Goal: Task Accomplishment & Management: Manage account settings

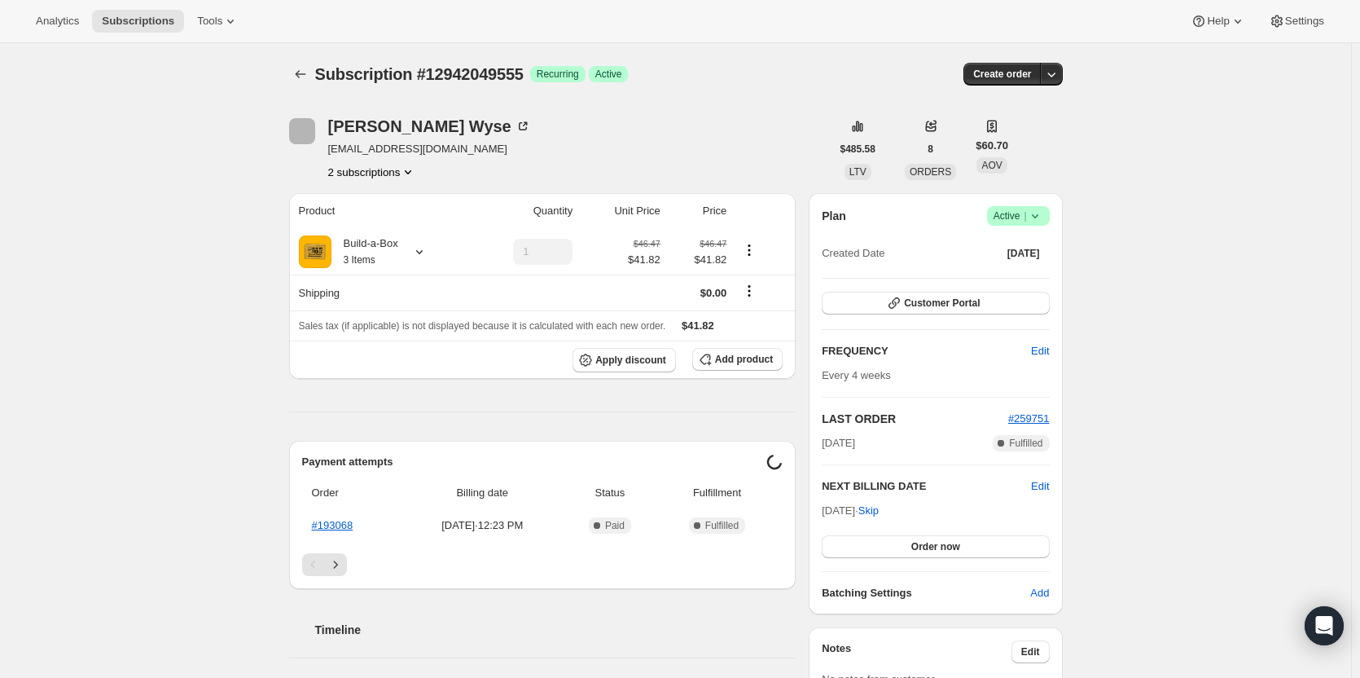
click at [1042, 210] on icon at bounding box center [1035, 216] width 16 height 16
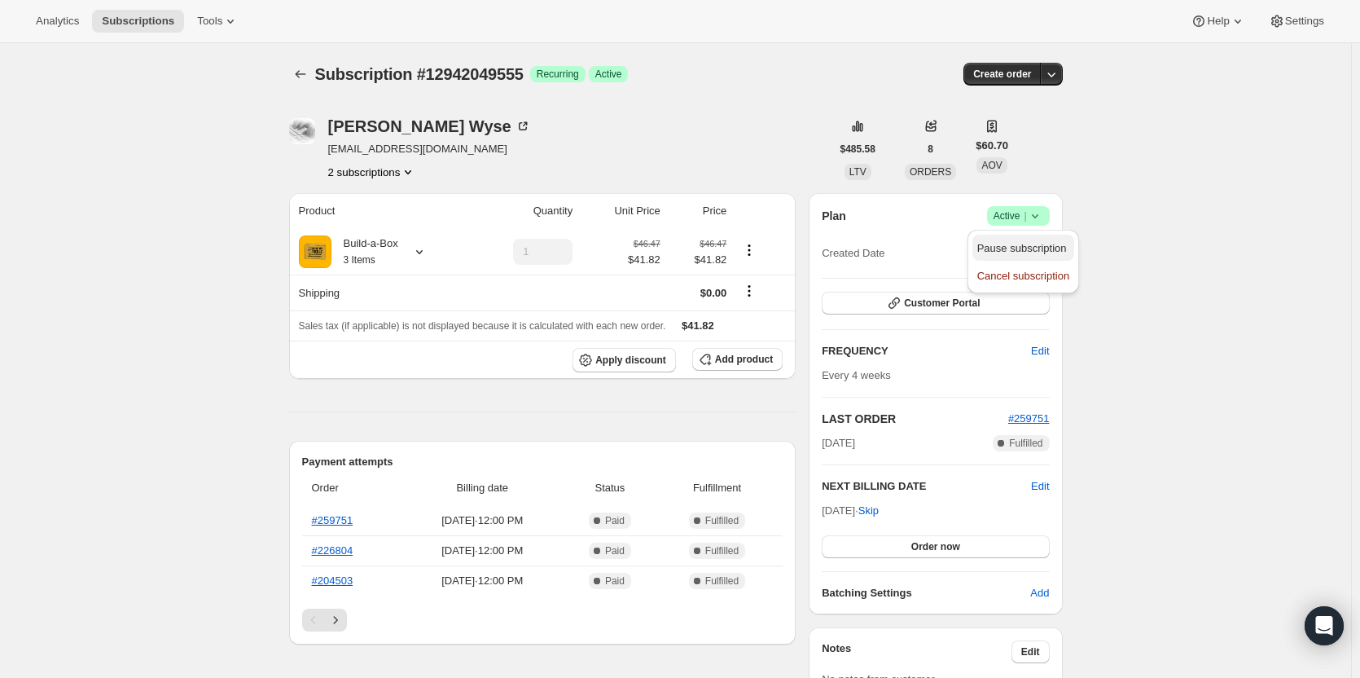
click at [1004, 256] on span "Pause subscription" at bounding box center [1023, 248] width 92 height 16
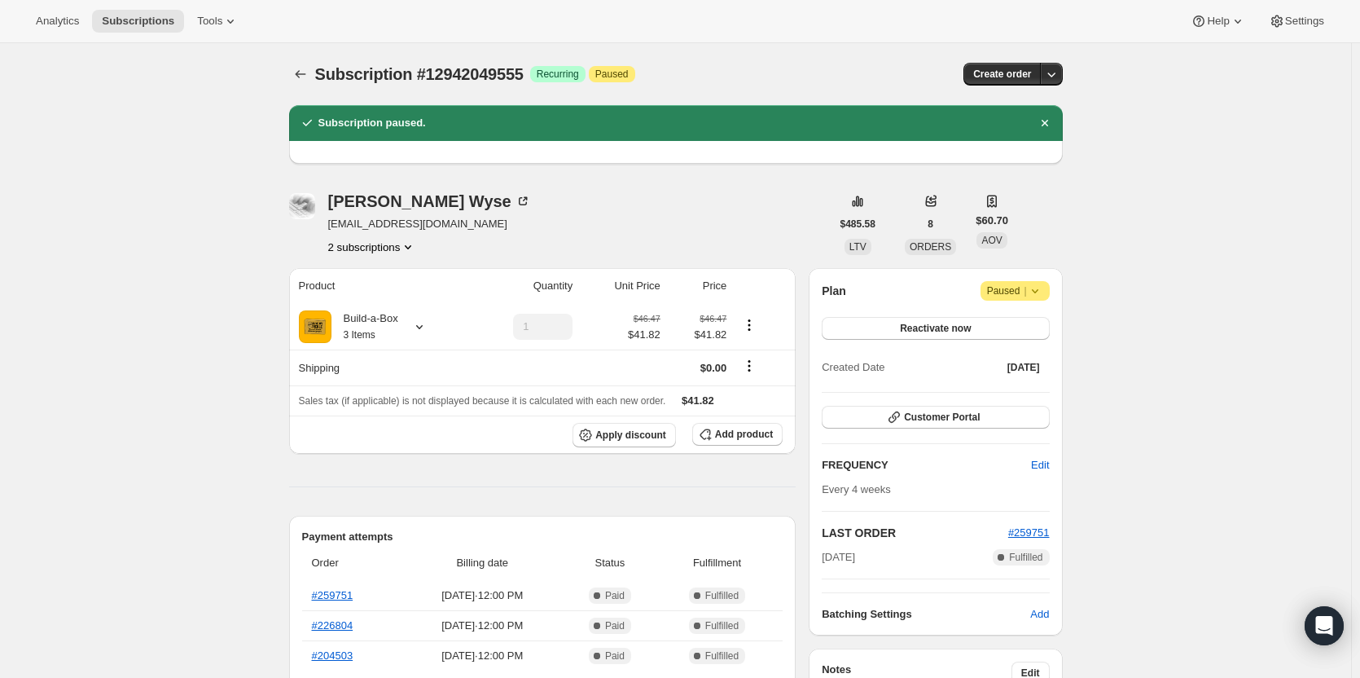
click at [397, 248] on button "2 subscriptions" at bounding box center [372, 247] width 89 height 16
click at [392, 280] on span "11834097939" at bounding box center [376, 278] width 113 height 16
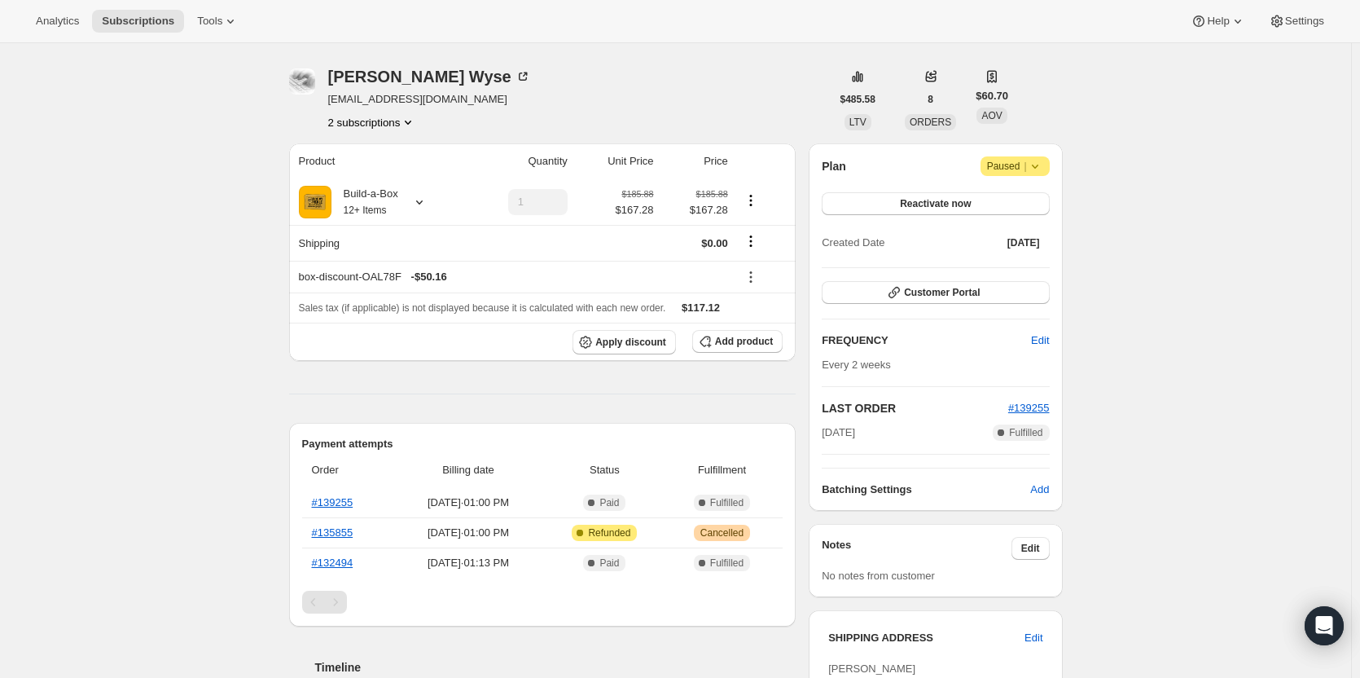
scroll to position [81, 0]
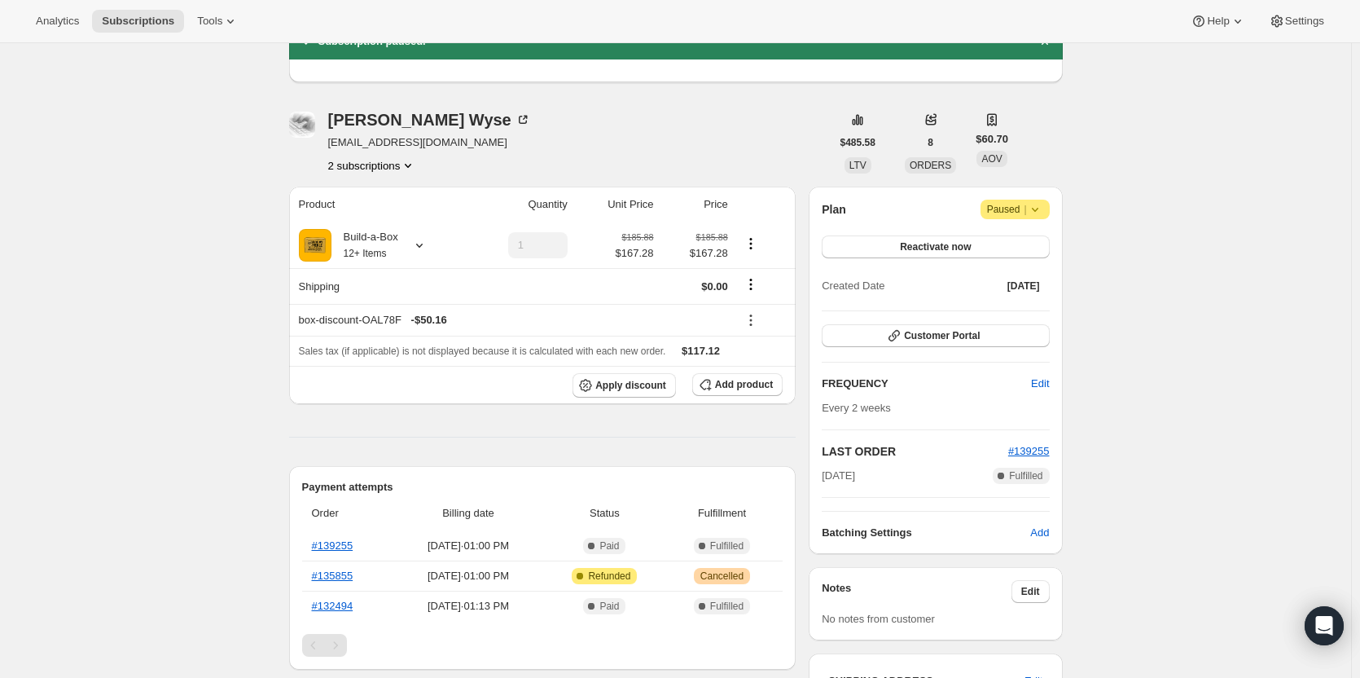
click at [389, 169] on button "2 subscriptions" at bounding box center [372, 165] width 89 height 16
click at [389, 213] on button "12942049555" at bounding box center [376, 223] width 123 height 26
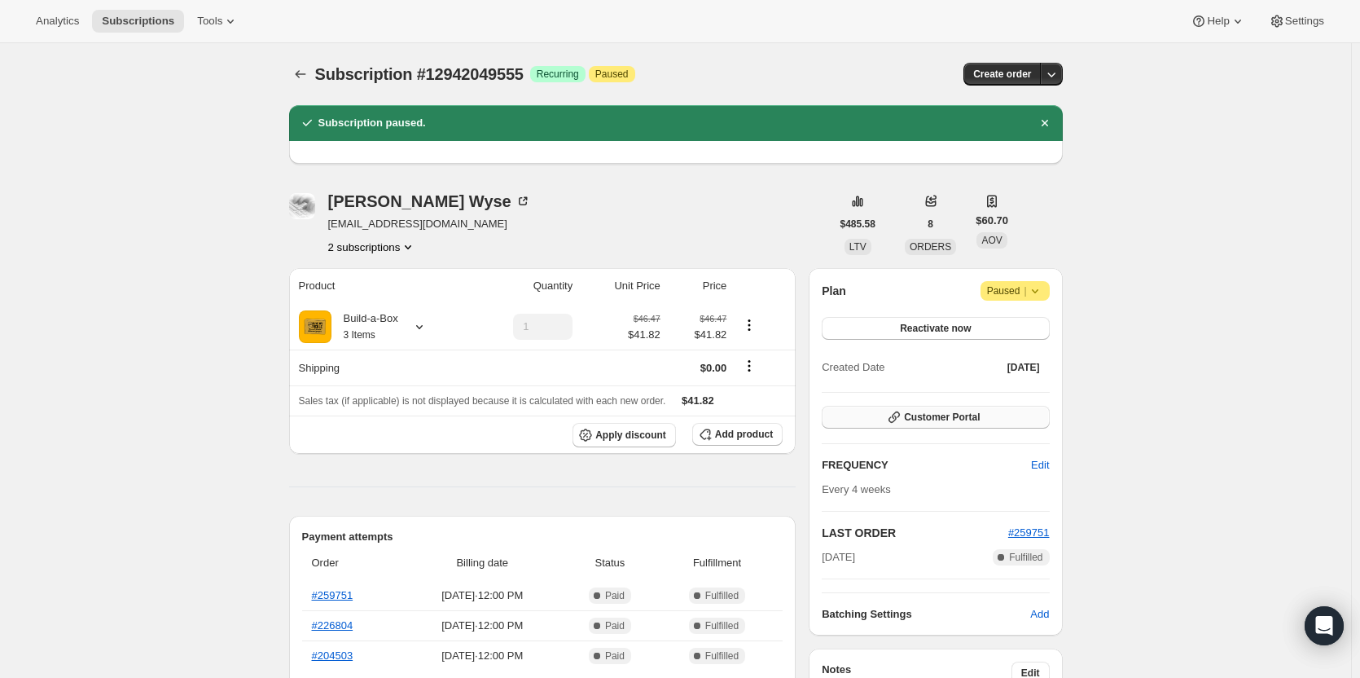
click at [923, 420] on span "Customer Portal" at bounding box center [942, 417] width 76 height 13
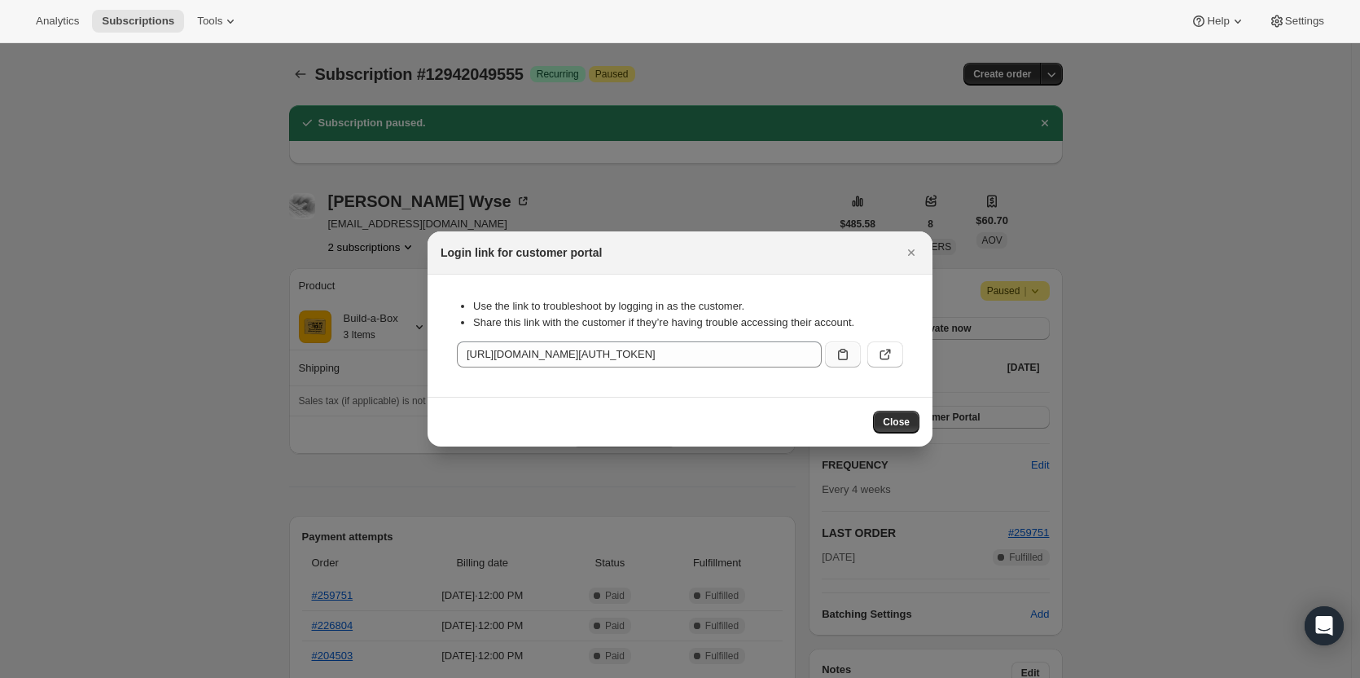
click at [832, 355] on button ":rld:" at bounding box center [843, 354] width 36 height 26
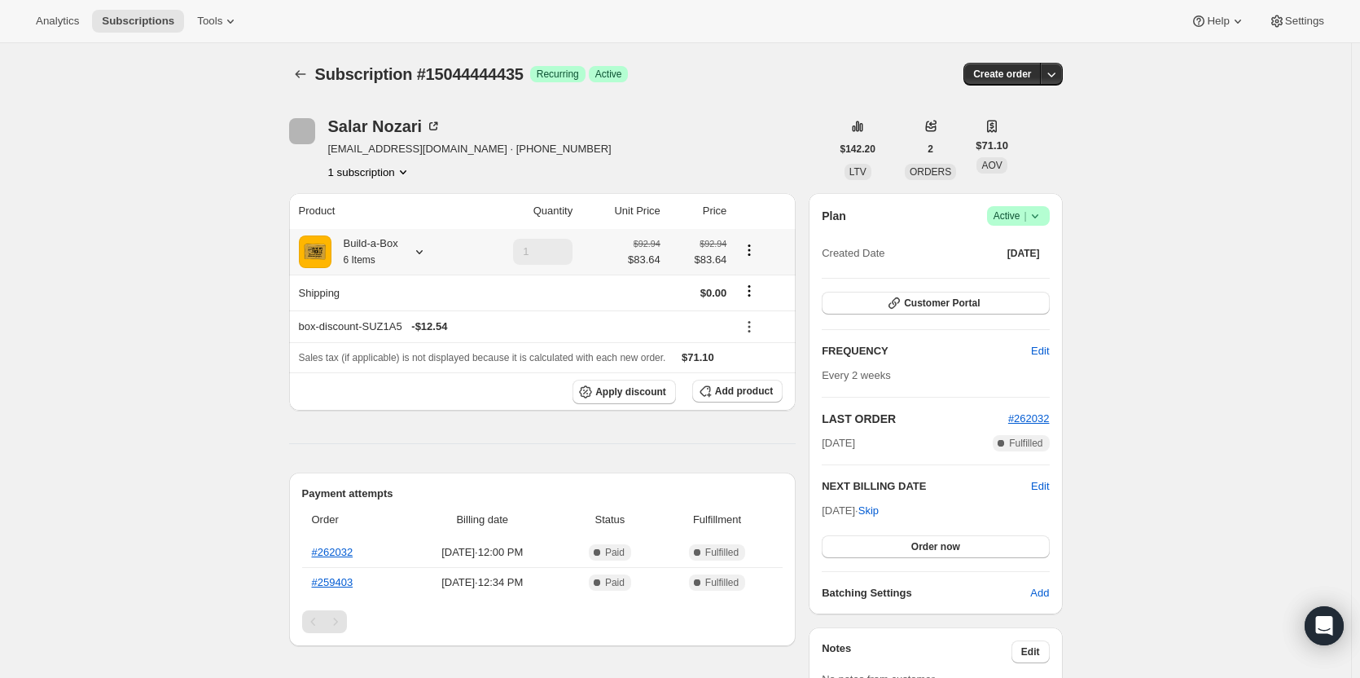
click at [388, 257] on div "Build-a-Box 6 Items" at bounding box center [365, 251] width 67 height 33
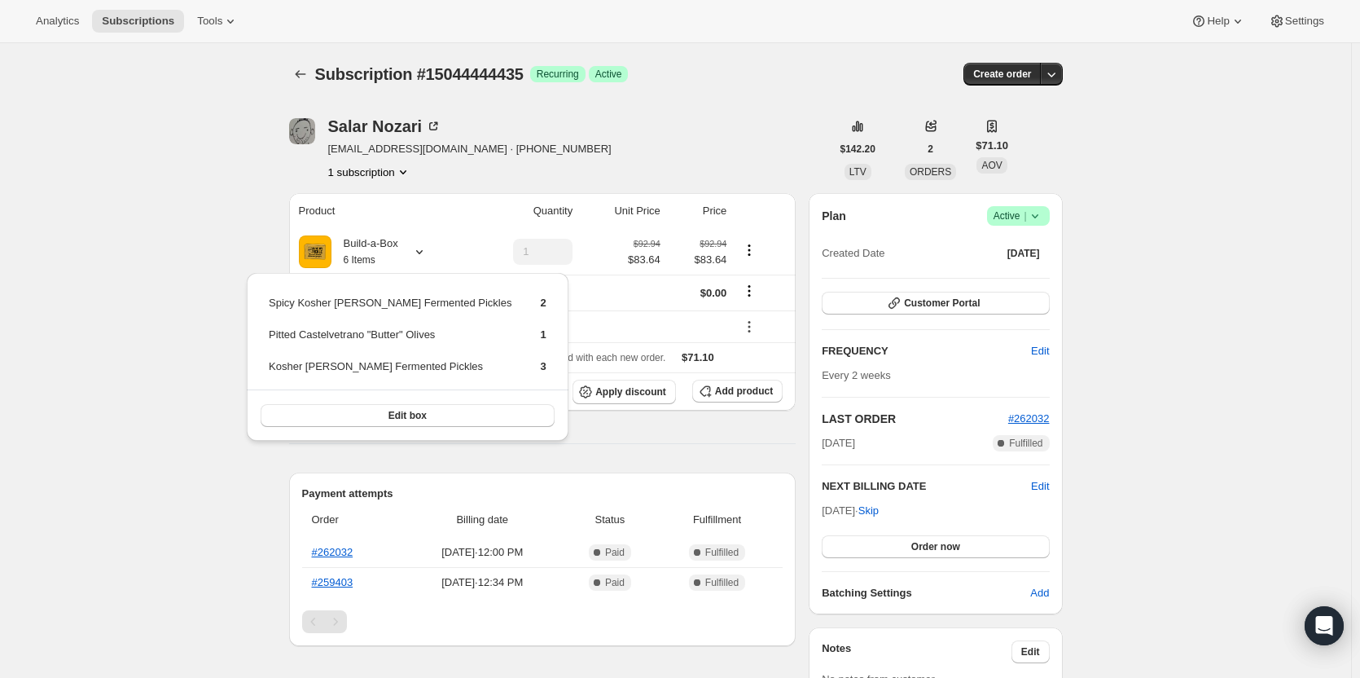
click at [618, 164] on div "[PERSON_NAME] [EMAIL_ADDRESS][DOMAIN_NAME] · [PHONE_NUMBER] 1 subscription" at bounding box center [560, 149] width 542 height 62
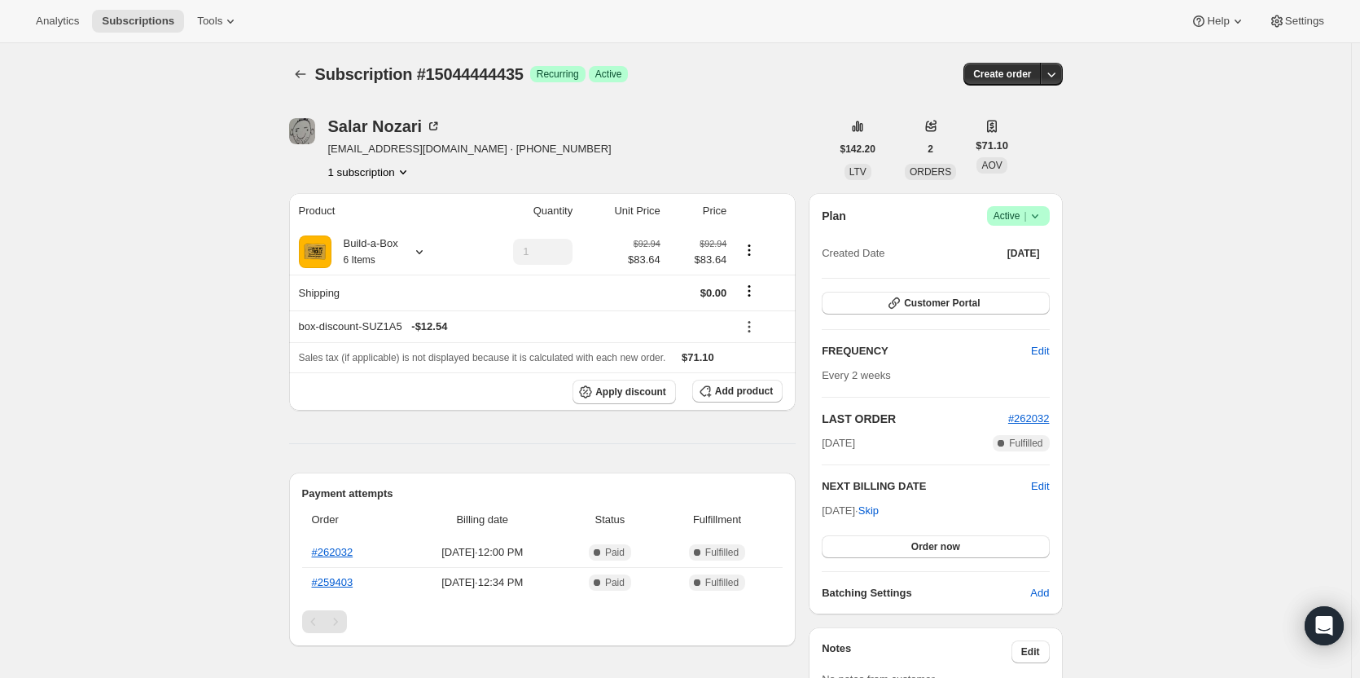
click at [394, 176] on button "1 subscription" at bounding box center [369, 172] width 83 height 16
click at [413, 244] on div at bounding box center [416, 252] width 23 height 16
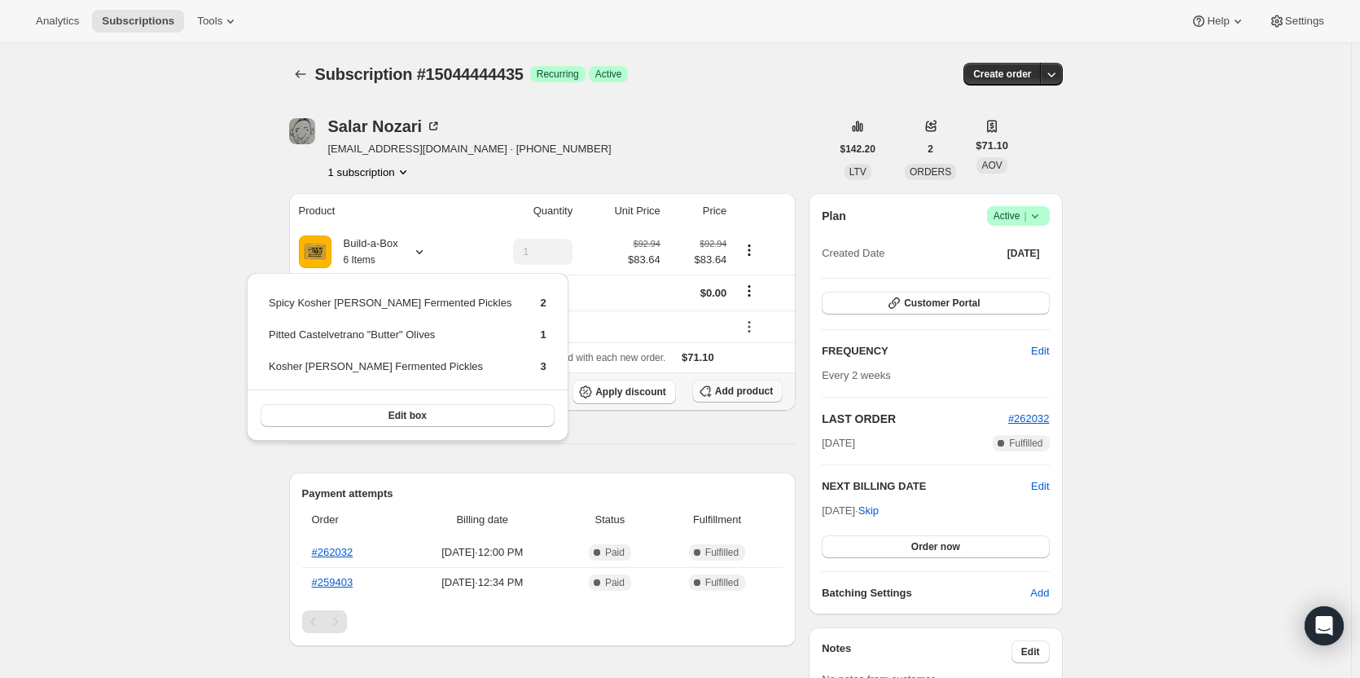
click at [732, 398] on button "Add product" at bounding box center [737, 391] width 90 height 23
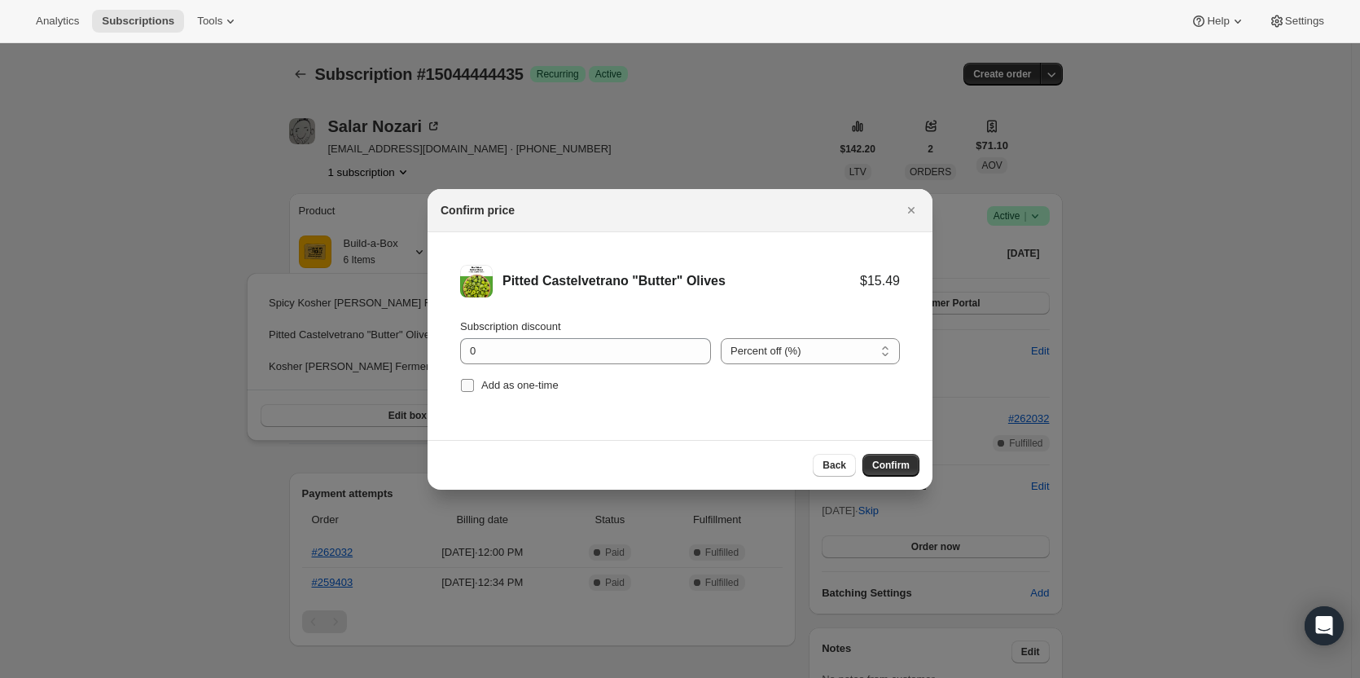
click at [473, 380] on input "Add as one-time" at bounding box center [467, 385] width 13 height 13
checkbox input "true"
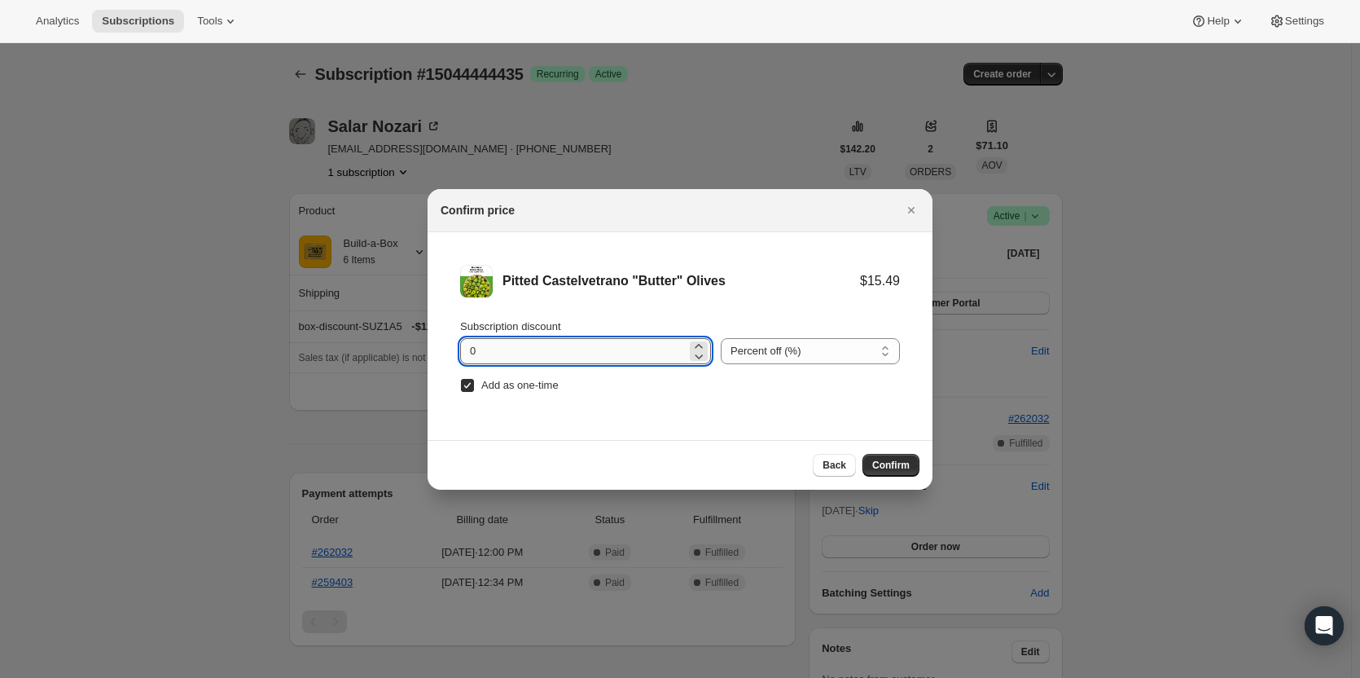
click at [536, 347] on input "0" at bounding box center [573, 351] width 226 height 26
type input "100"
click at [887, 474] on button "Confirm" at bounding box center [891, 465] width 57 height 23
